Goal: Information Seeking & Learning: Learn about a topic

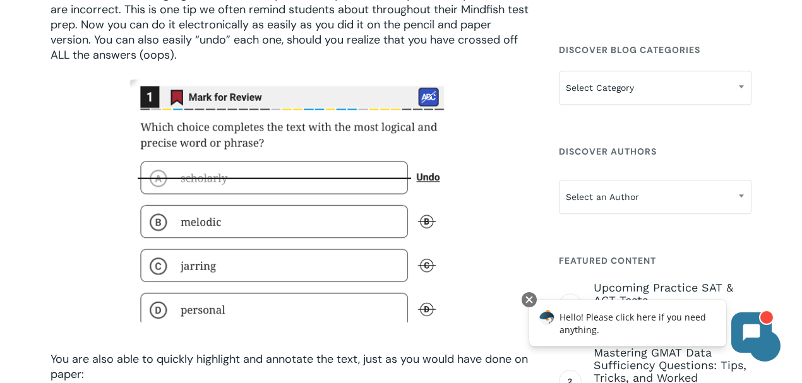
scroll to position [2777, 0]
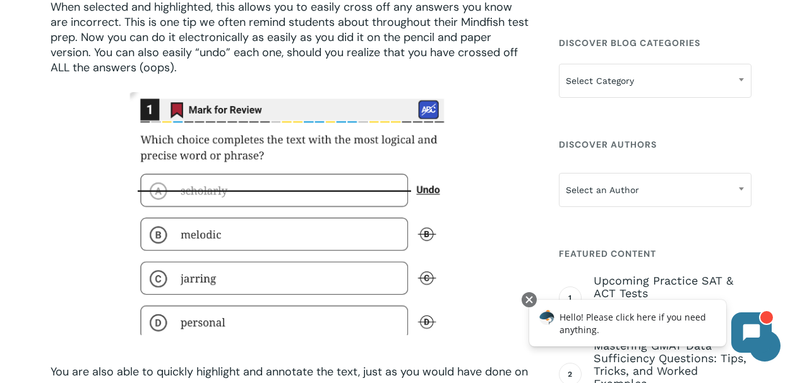
click at [528, 183] on div at bounding box center [290, 223] width 480 height 263
click at [451, 218] on img at bounding box center [290, 223] width 322 height 263
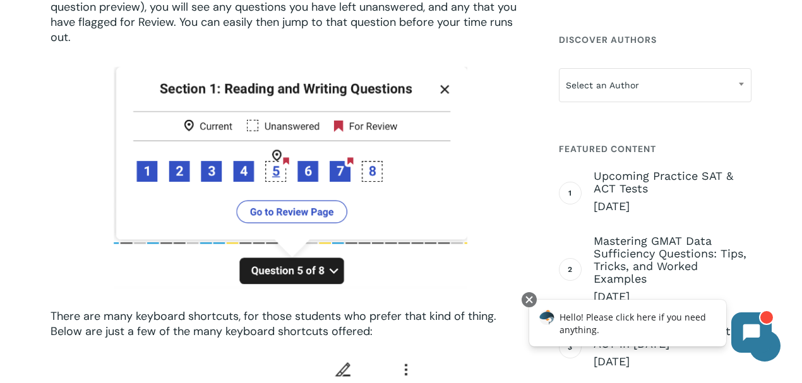
scroll to position [3409, 0]
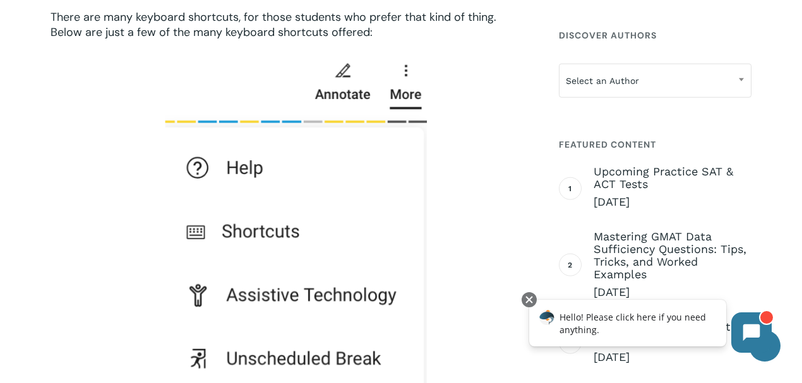
scroll to position [3703, 0]
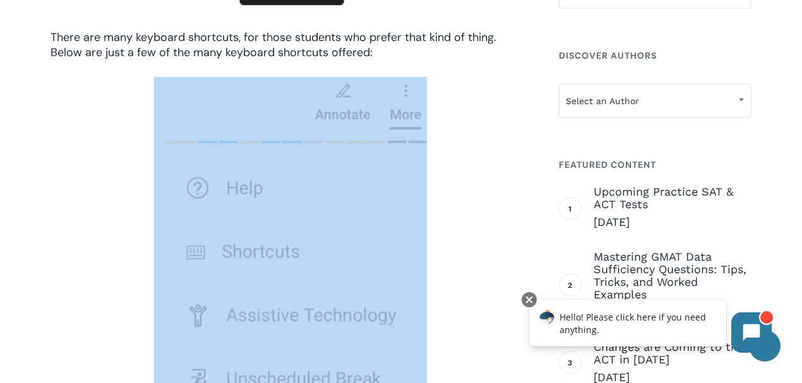
drag, startPoint x: 70, startPoint y: 64, endPoint x: 477, endPoint y: 123, distance: 411.4
click at [474, 129] on div at bounding box center [290, 281] width 480 height 408
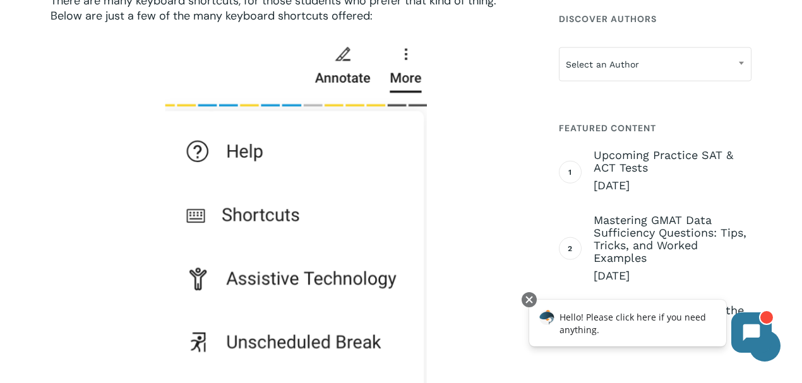
scroll to position [3829, 0]
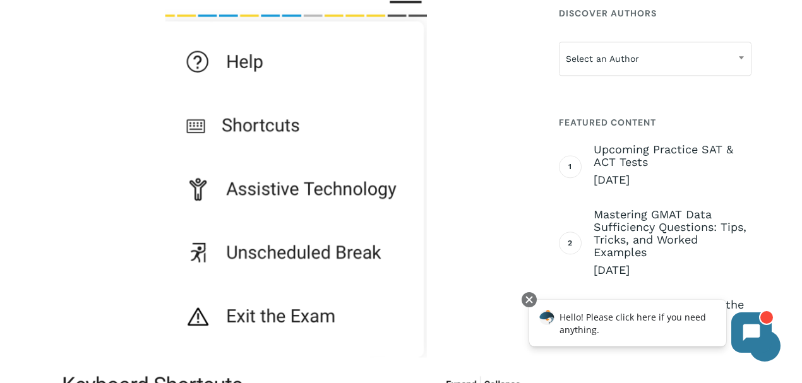
click at [494, 212] on div at bounding box center [290, 155] width 480 height 408
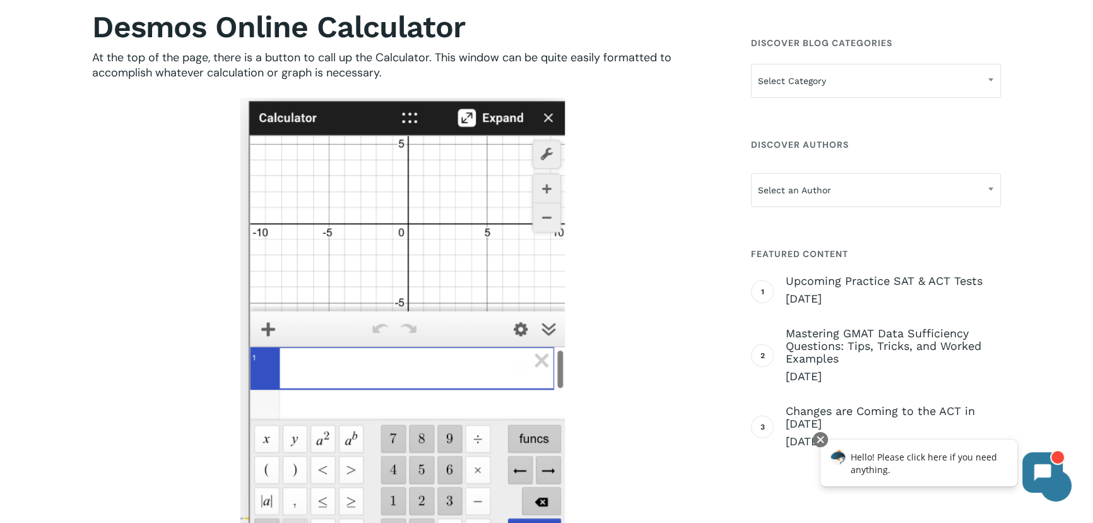
scroll to position [6208, 0]
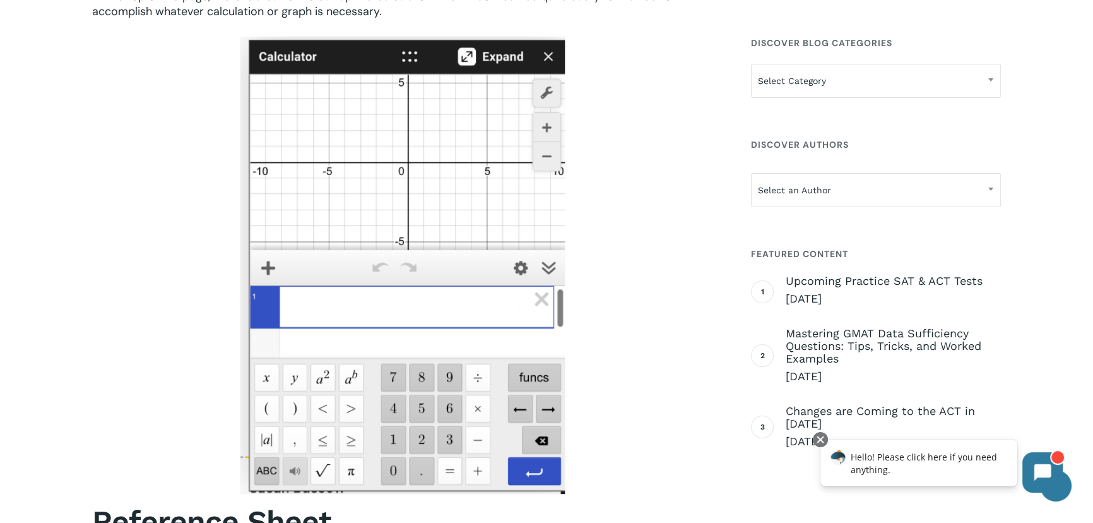
click at [597, 221] on div at bounding box center [403, 265] width 622 height 458
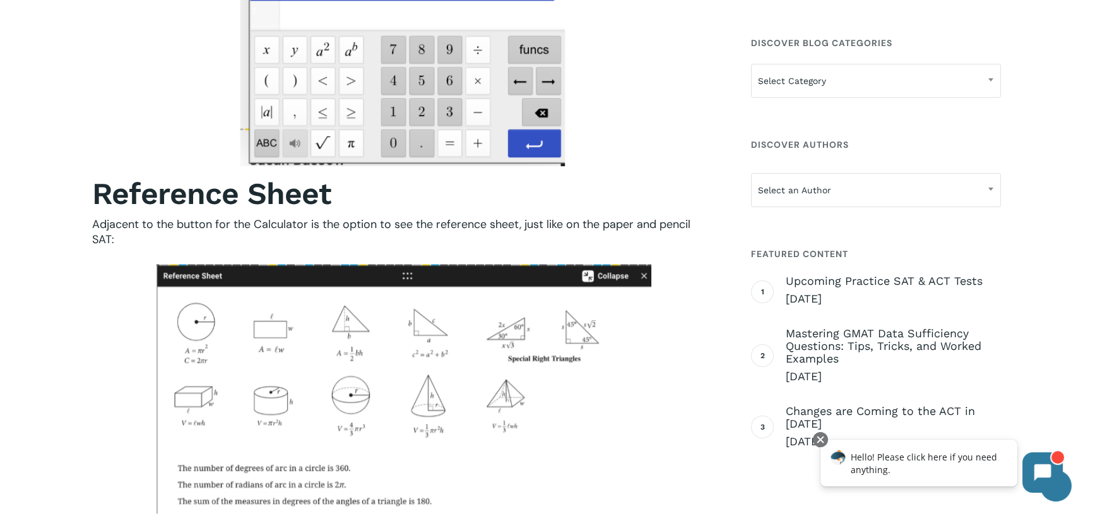
scroll to position [6552, 0]
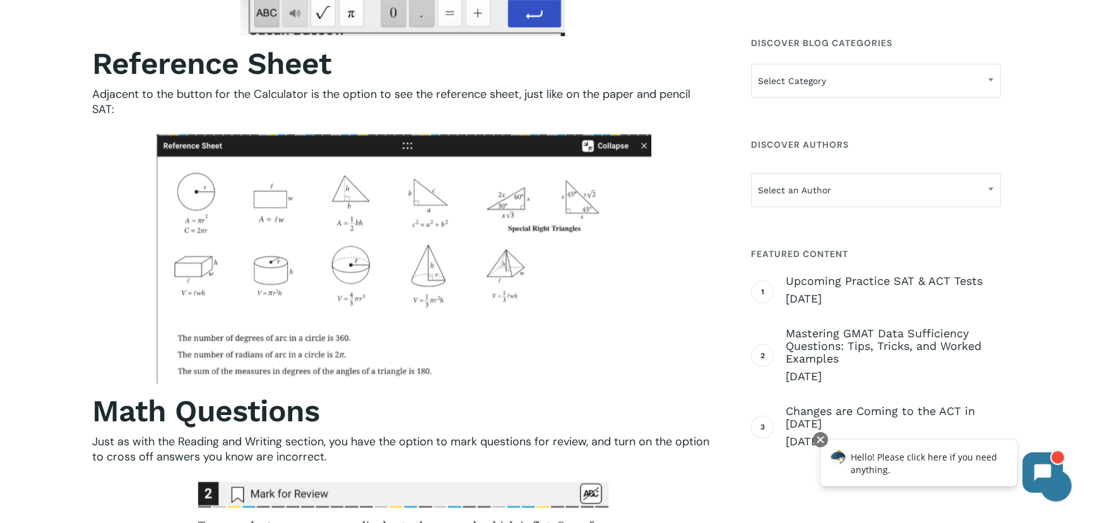
scroll to position [6667, 0]
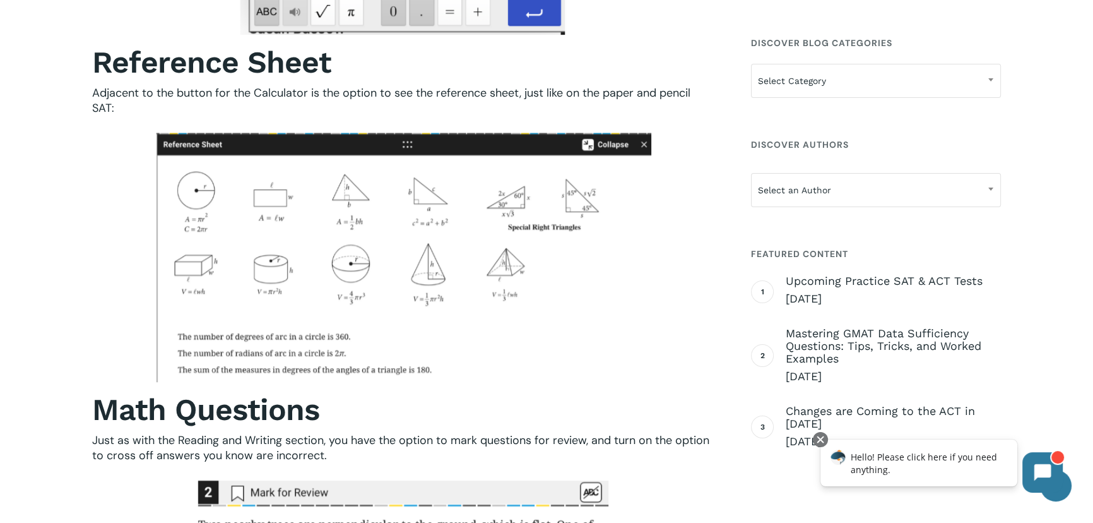
click at [637, 264] on img at bounding box center [404, 257] width 496 height 249
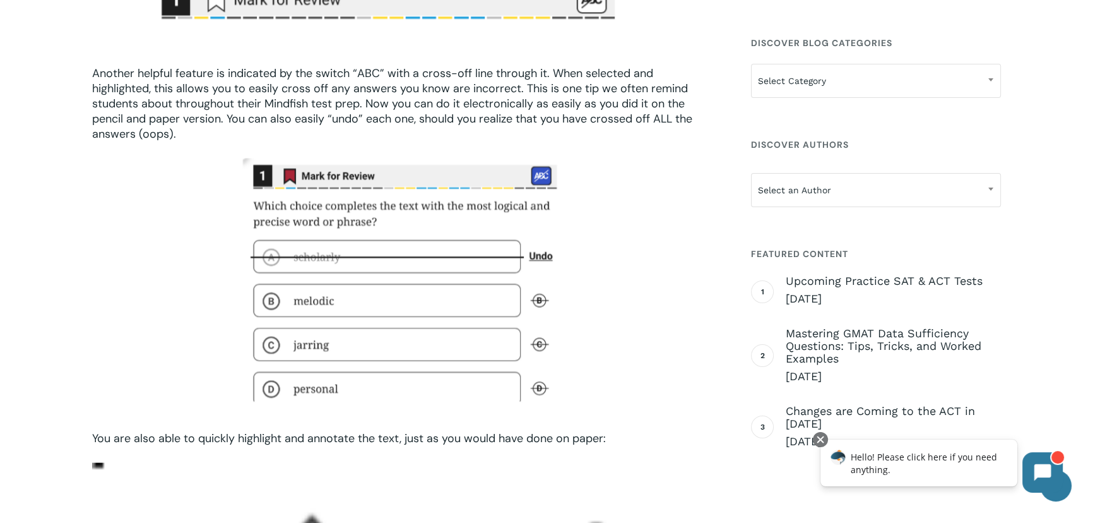
scroll to position [2937, 0]
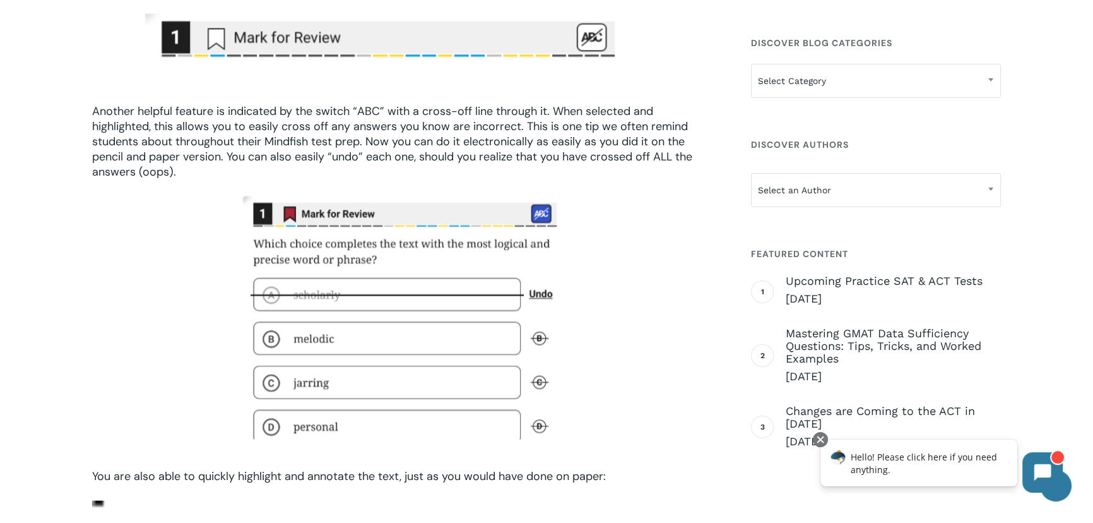
click at [656, 290] on div at bounding box center [403, 327] width 622 height 263
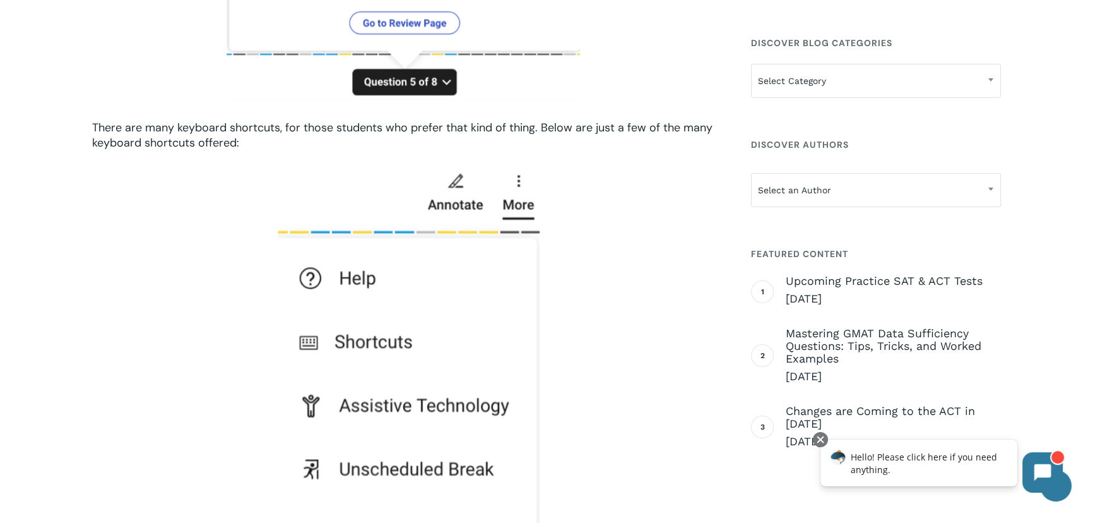
scroll to position [3913, 0]
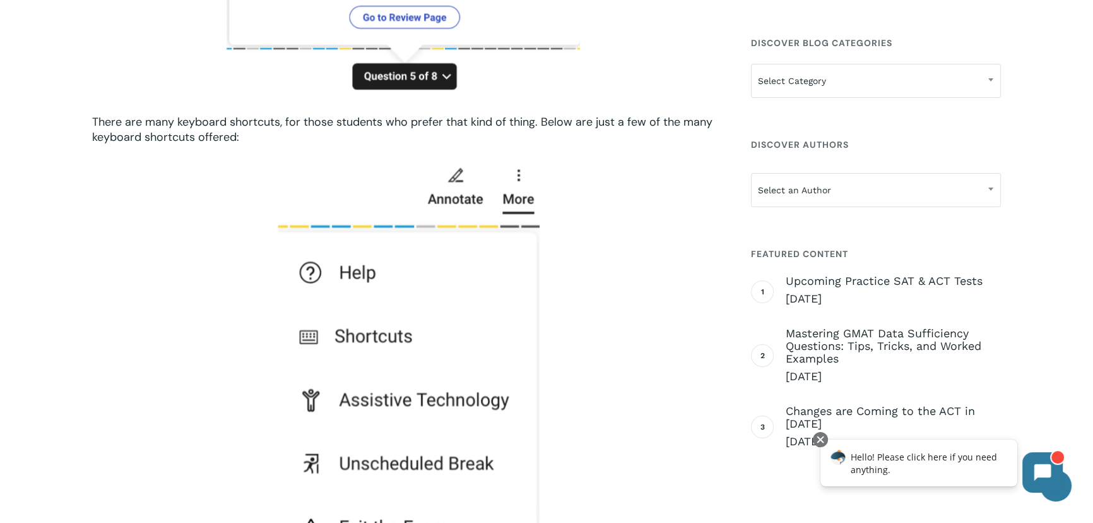
click at [635, 335] on div at bounding box center [403, 366] width 622 height 408
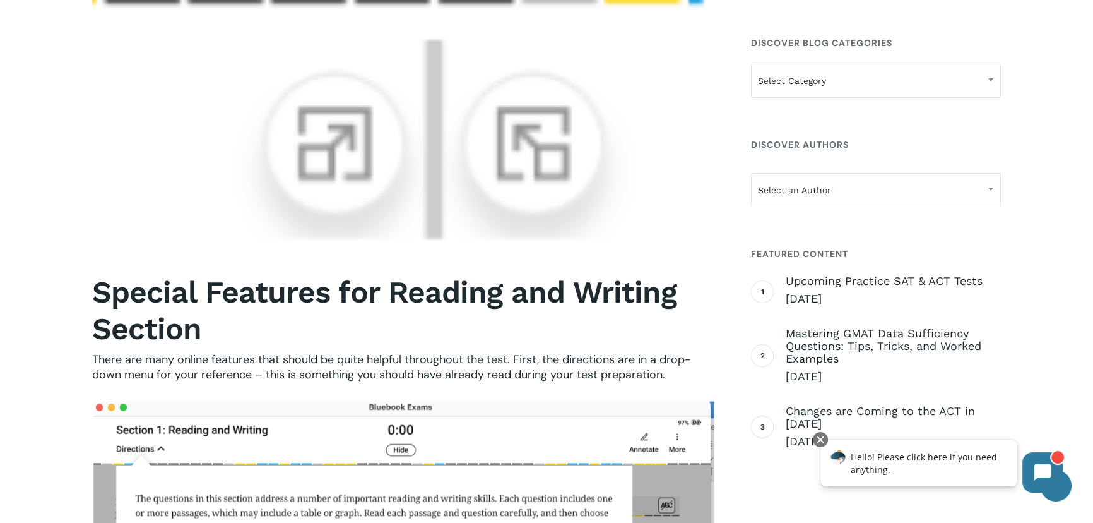
scroll to position [1675, 0]
